Goal: Task Accomplishment & Management: Manage account settings

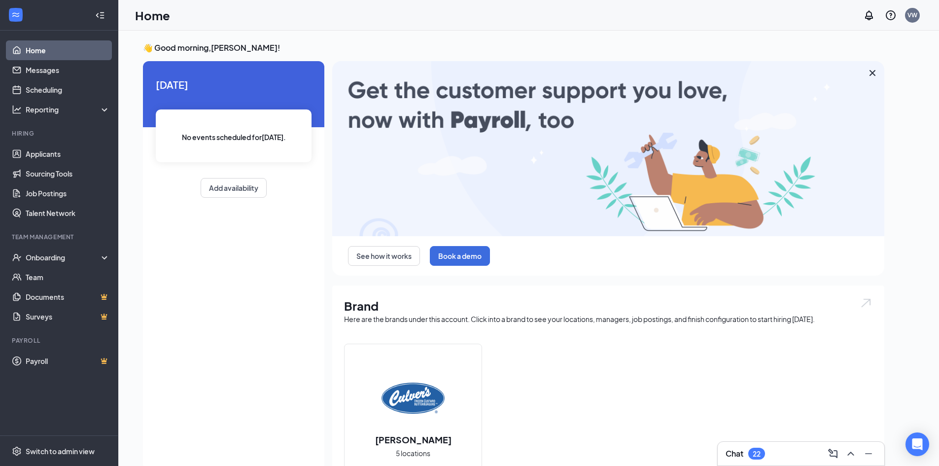
click at [44, 53] on link "Home" at bounding box center [68, 50] width 84 height 20
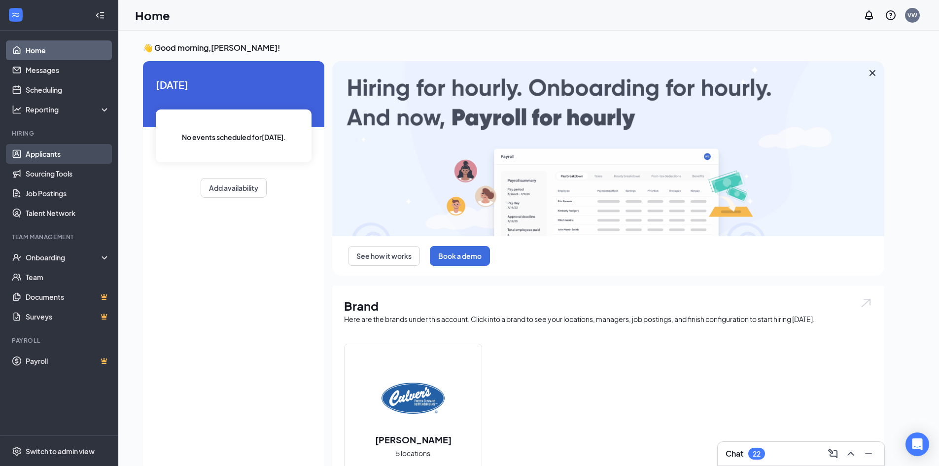
click at [57, 154] on link "Applicants" at bounding box center [68, 154] width 84 height 20
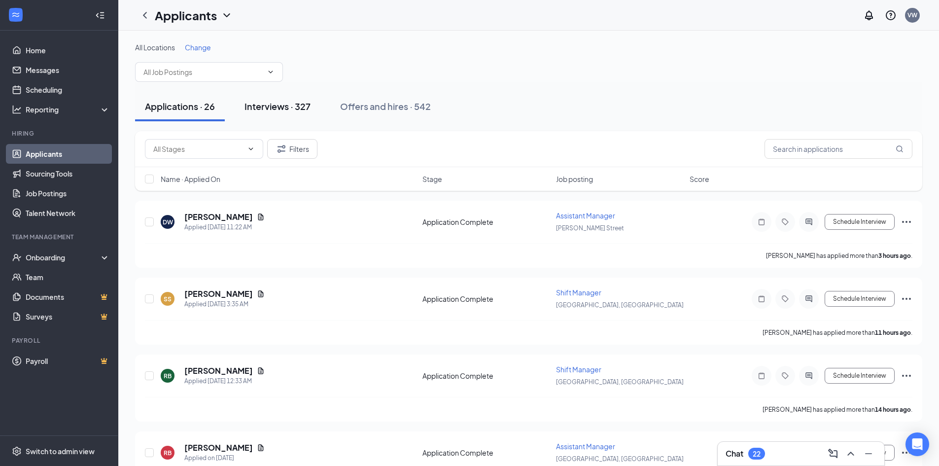
click at [292, 110] on div "Interviews · 327" at bounding box center [277, 106] width 66 height 12
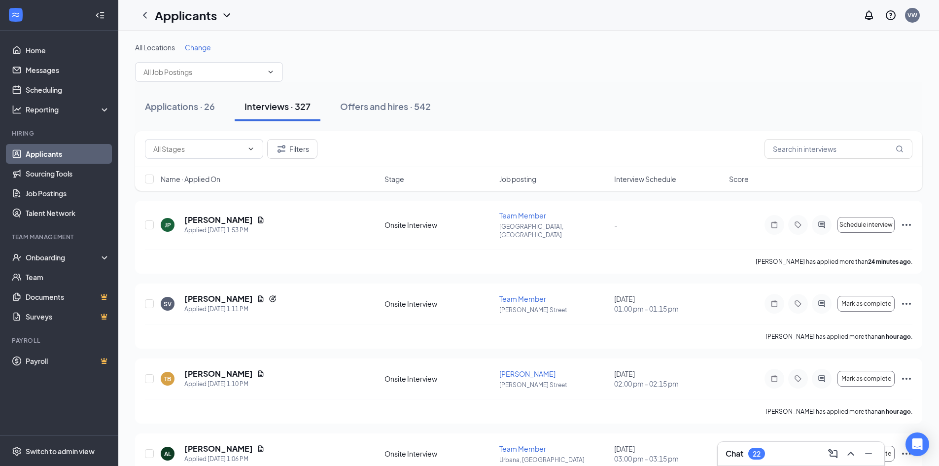
click at [195, 48] on span "Change" at bounding box center [198, 47] width 26 height 9
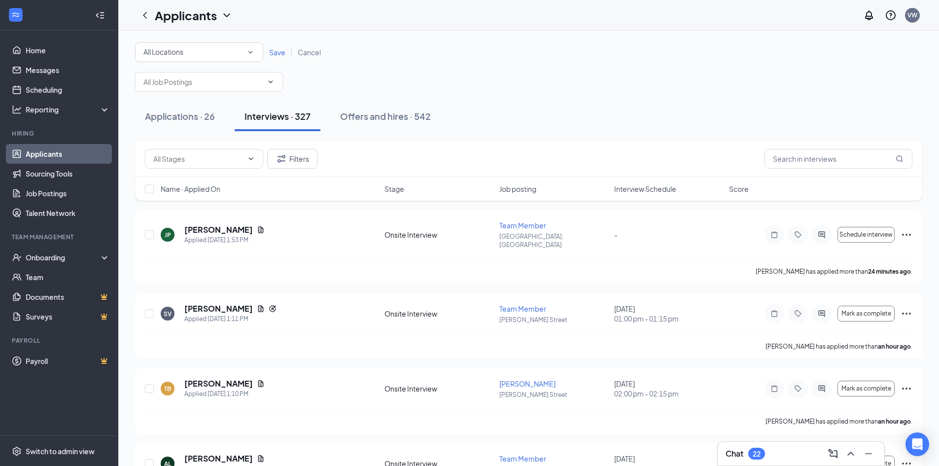
click at [225, 54] on div "All Locations" at bounding box center [198, 52] width 111 height 12
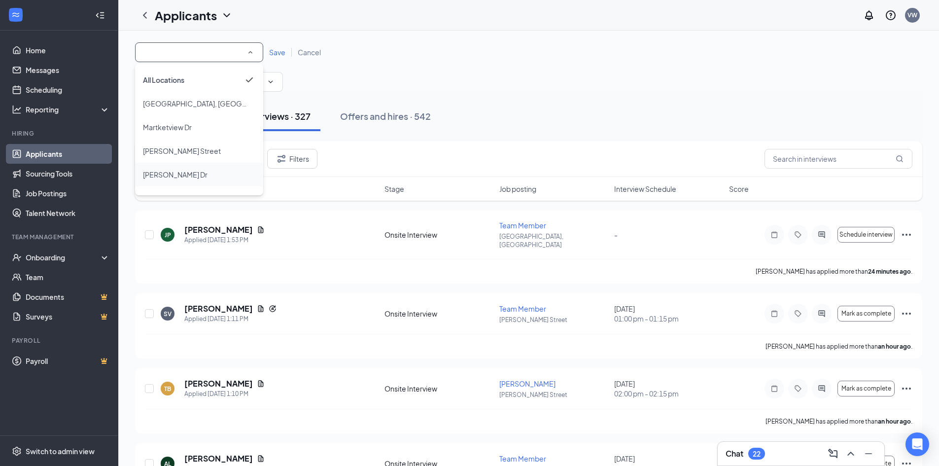
click at [188, 174] on div "[PERSON_NAME] Dr" at bounding box center [199, 175] width 112 height 12
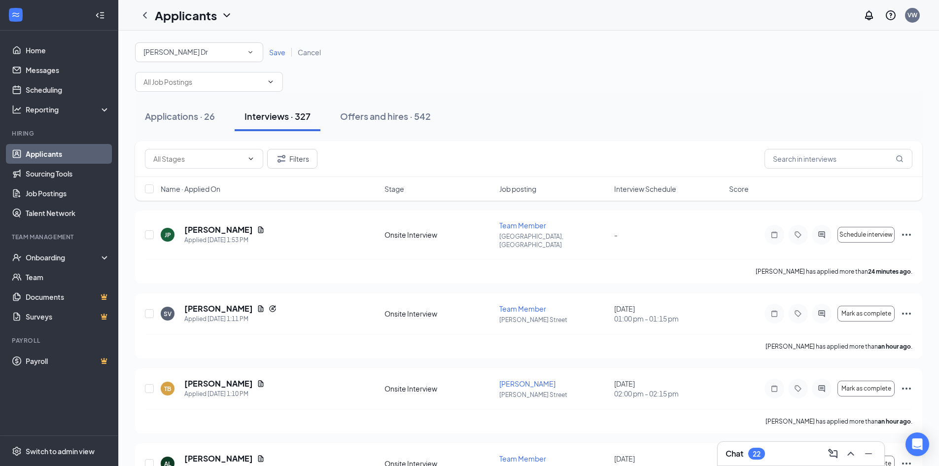
click at [281, 56] on span "Save" at bounding box center [277, 52] width 16 height 9
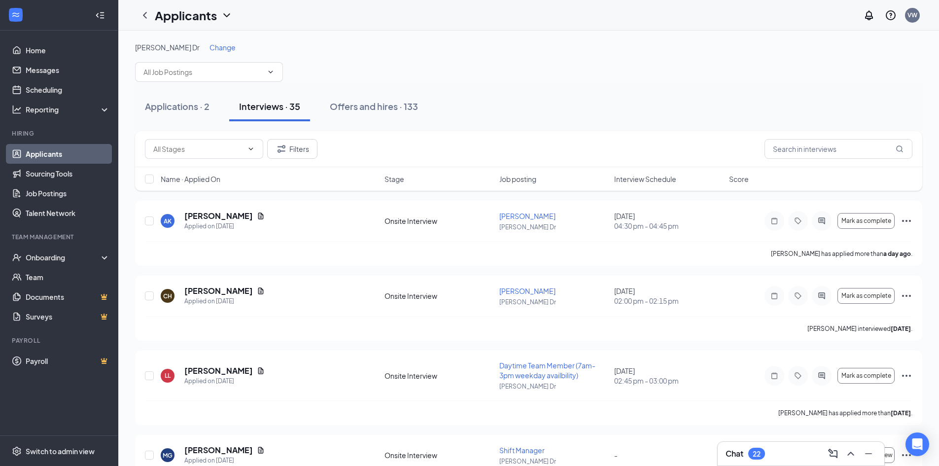
click at [648, 175] on span "Interview Schedule" at bounding box center [645, 179] width 62 height 10
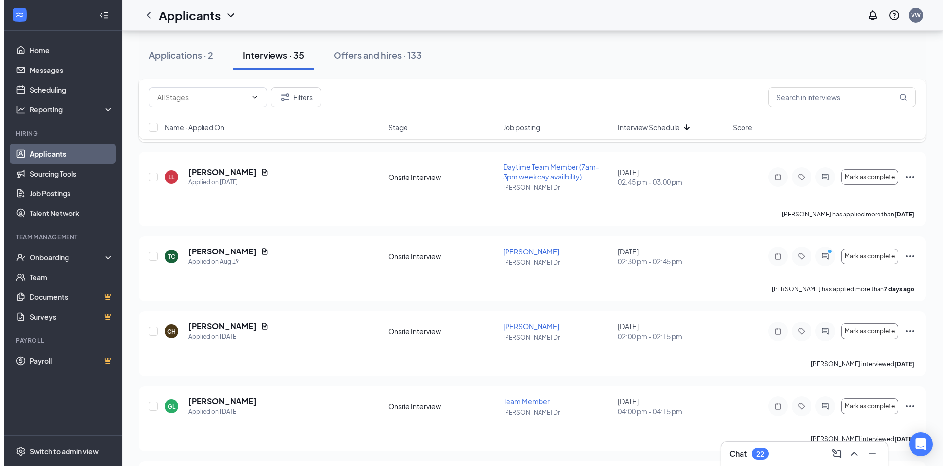
scroll to position [148, 0]
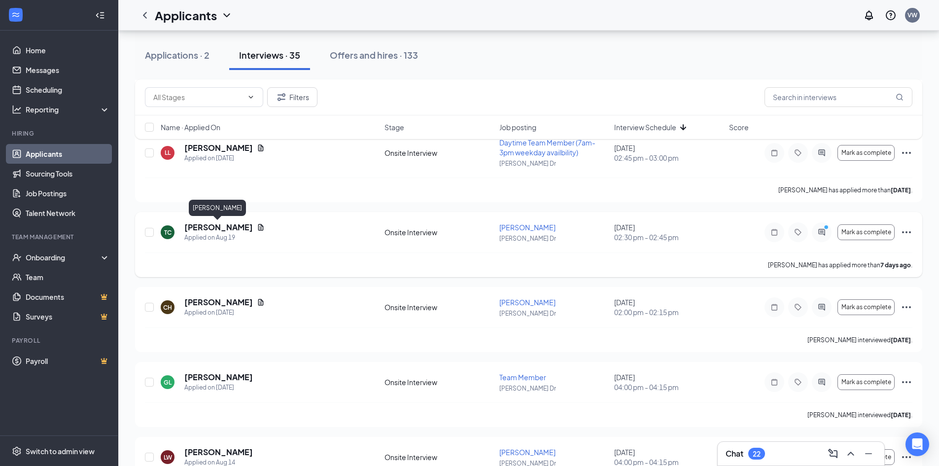
click at [216, 232] on h5 "[PERSON_NAME]" at bounding box center [218, 227] width 68 height 11
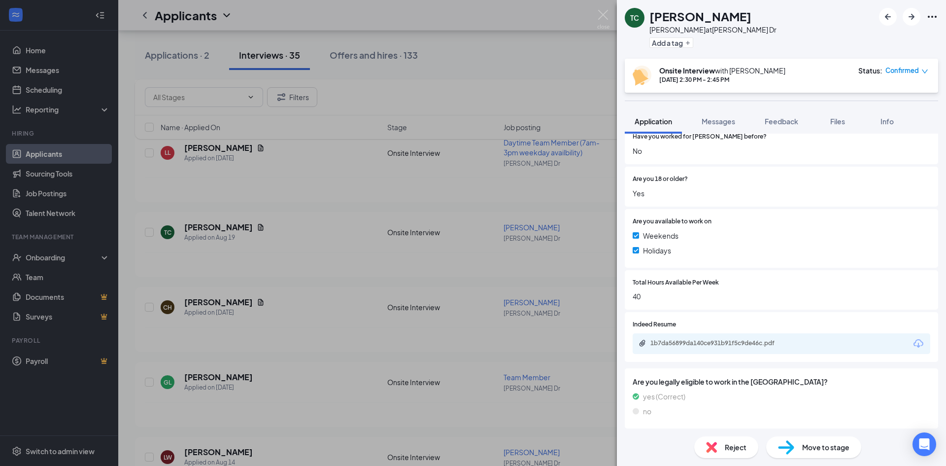
scroll to position [260, 0]
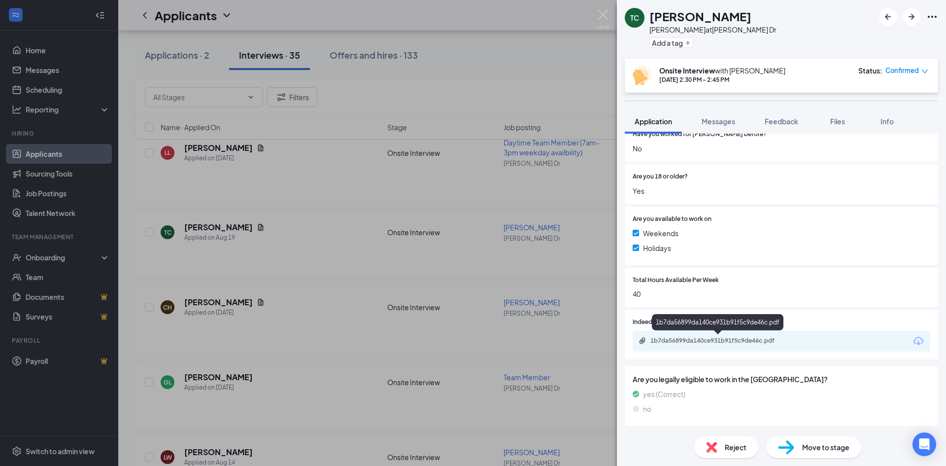
click at [716, 339] on div "1b7da56899da140ce931b91f5c9de46c.pdf" at bounding box center [719, 341] width 138 height 8
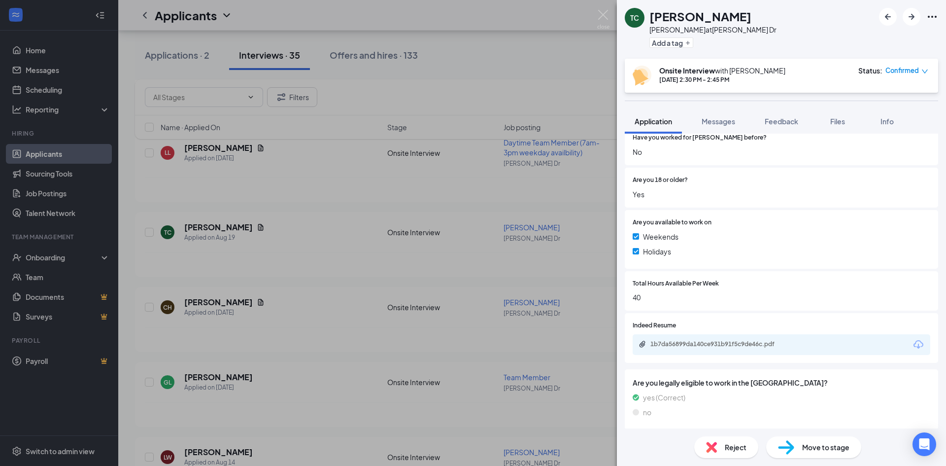
click at [192, 191] on div "TC [PERSON_NAME] at [PERSON_NAME] Dr Add a tag Onsite Interview with [PERSON_NA…" at bounding box center [473, 233] width 946 height 466
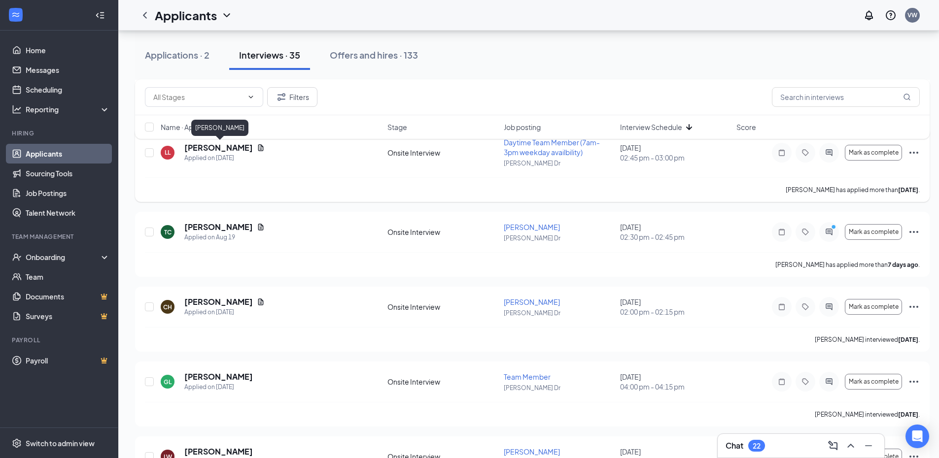
click at [244, 150] on h5 "[PERSON_NAME]" at bounding box center [218, 147] width 68 height 11
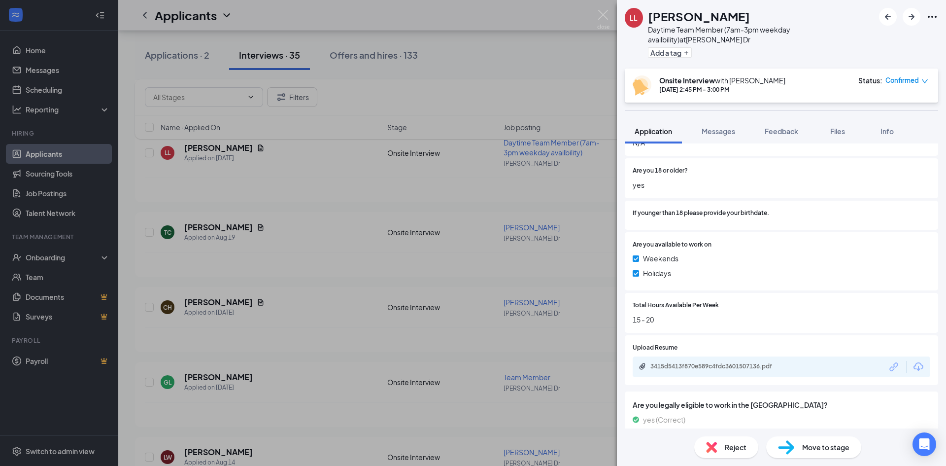
scroll to position [292, 0]
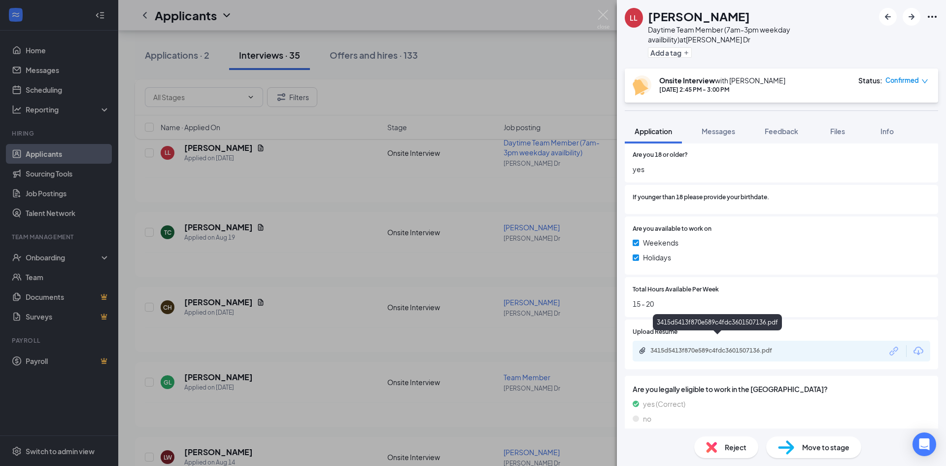
click at [733, 346] on div "3415d5413f870e589c4fdc3601507136.pdf" at bounding box center [719, 350] width 138 height 8
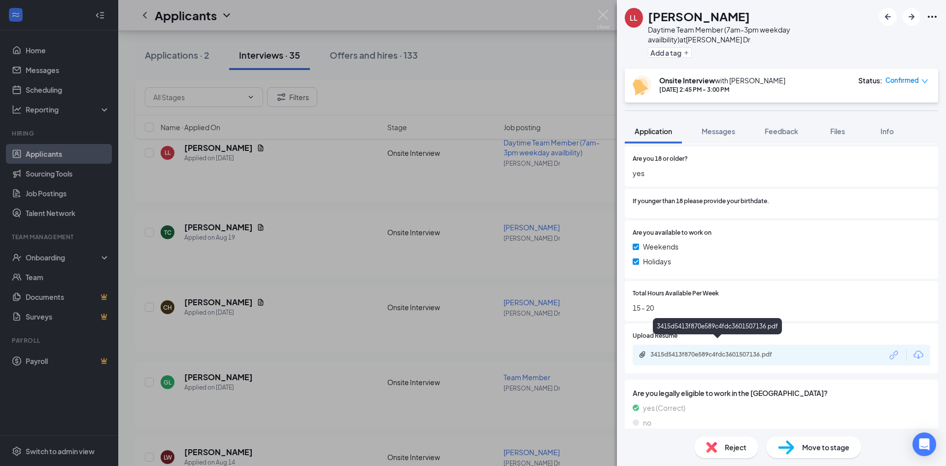
scroll to position [288, 0]
